Goal: Task Accomplishment & Management: Manage account settings

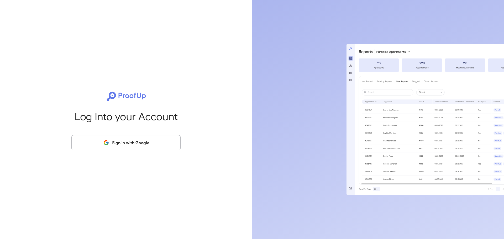
click at [148, 150] on button "Sign in with Google" at bounding box center [125, 142] width 109 height 15
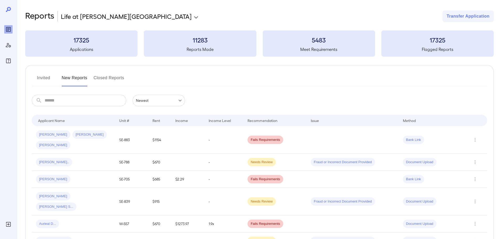
click at [42, 76] on button "Invited" at bounding box center [44, 80] width 24 height 13
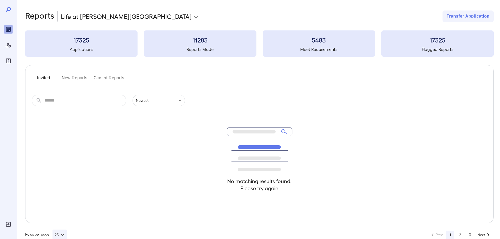
click at [76, 81] on button "New Reports" at bounding box center [75, 80] width 26 height 13
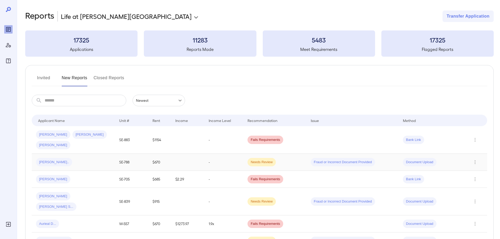
click at [84, 158] on div "Lashavia B..." at bounding box center [73, 162] width 75 height 8
click at [73, 162] on div "[PERSON_NAME].." at bounding box center [73, 162] width 75 height 8
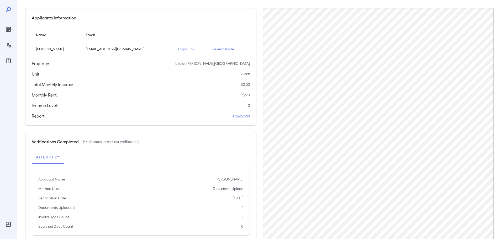
scroll to position [27, 0]
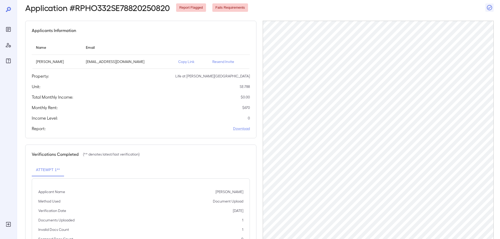
click at [227, 62] on p "Resend Invite" at bounding box center [228, 61] width 33 height 5
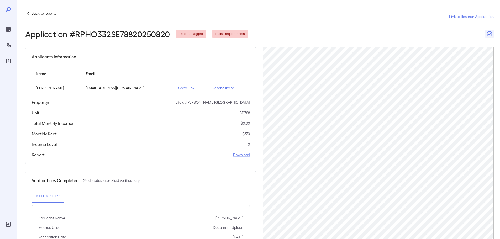
scroll to position [0, 0]
click at [32, 12] on p "Back to reports" at bounding box center [43, 13] width 25 height 5
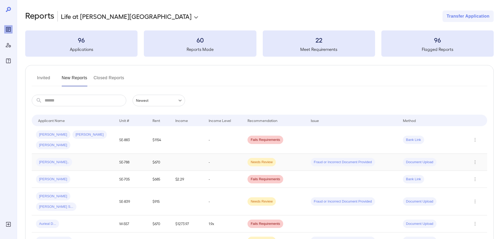
click at [79, 160] on div "[PERSON_NAME].." at bounding box center [73, 162] width 75 height 8
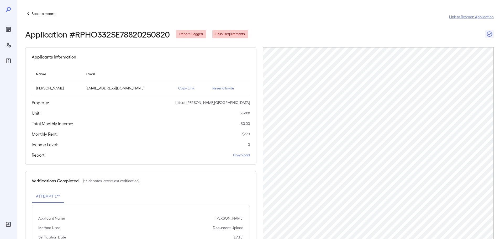
click at [214, 90] on p "Resend Invite" at bounding box center [228, 88] width 33 height 5
click at [214, 89] on p "Resend Invite" at bounding box center [228, 88] width 33 height 5
click at [39, 10] on div "Back to reports Link to Resman Application Application # RPHO332SE78820250820 R…" at bounding box center [258, 146] width 483 height 292
click at [37, 11] on div "Back to reports" at bounding box center [40, 13] width 31 height 6
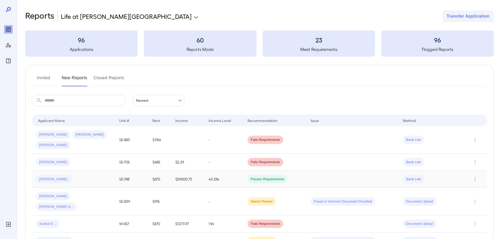
click at [68, 180] on div "[PERSON_NAME].." at bounding box center [73, 179] width 75 height 8
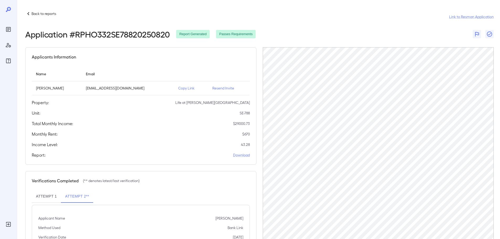
click at [50, 12] on p "Back to reports" at bounding box center [43, 13] width 25 height 5
